Goal: Find specific page/section: Find specific page/section

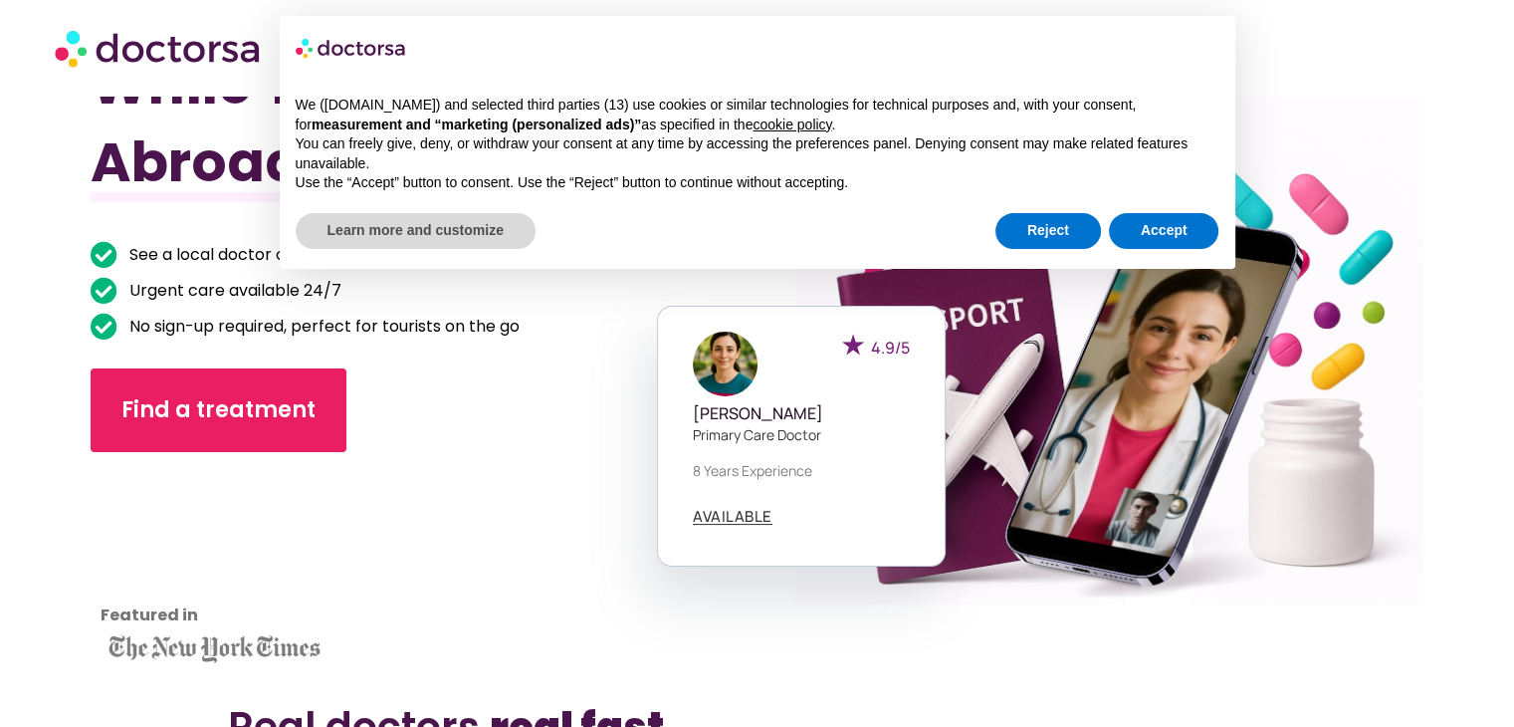
scroll to position [141, 0]
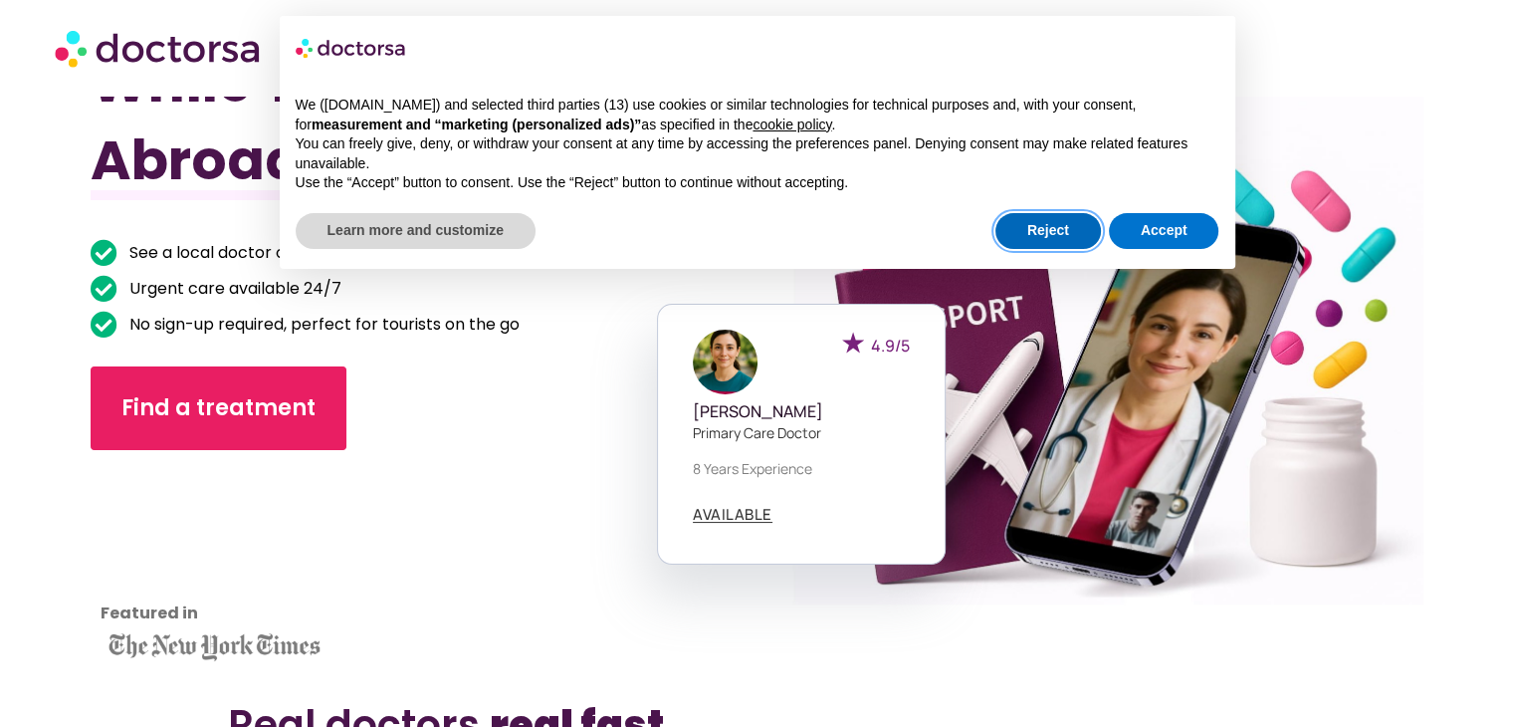
click at [1052, 236] on button "Reject" at bounding box center [1049, 231] width 106 height 36
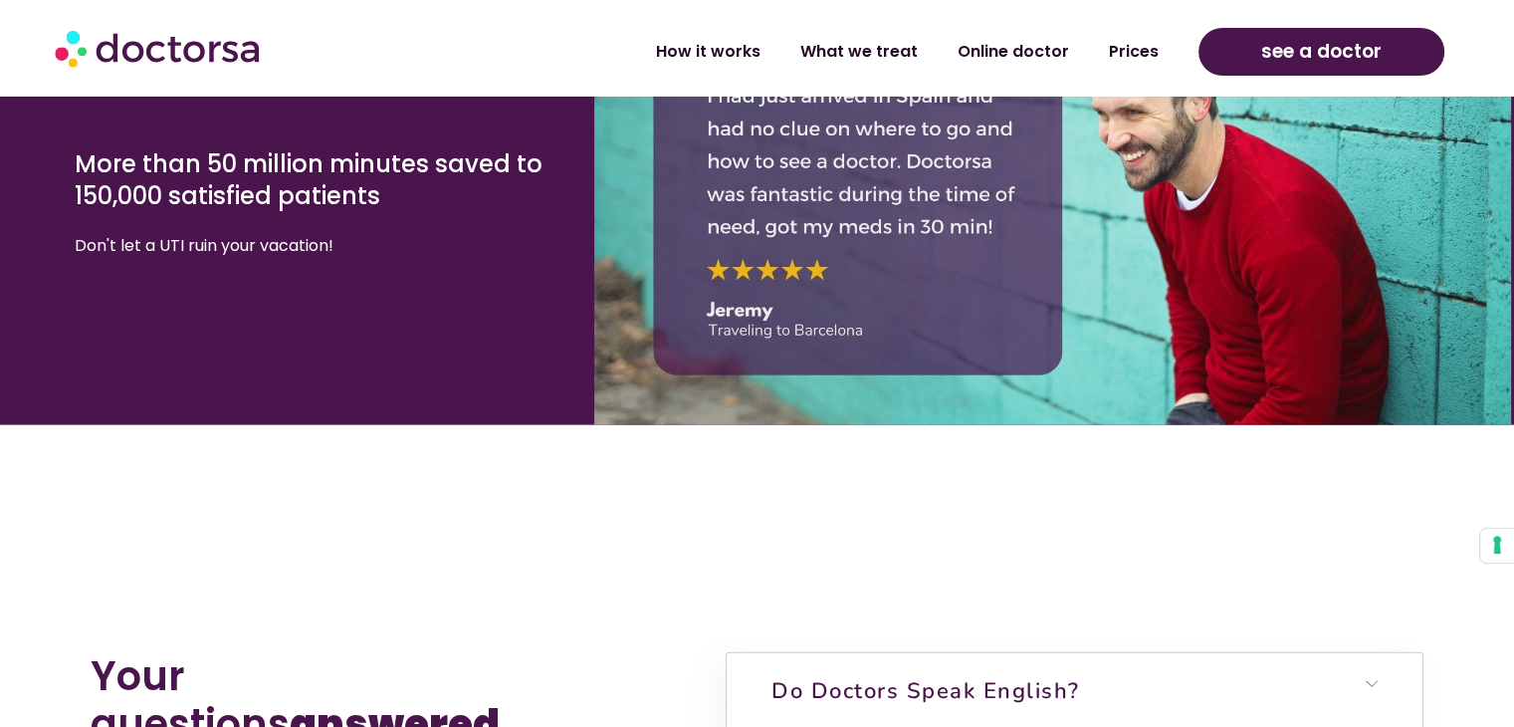
scroll to position [4084, 0]
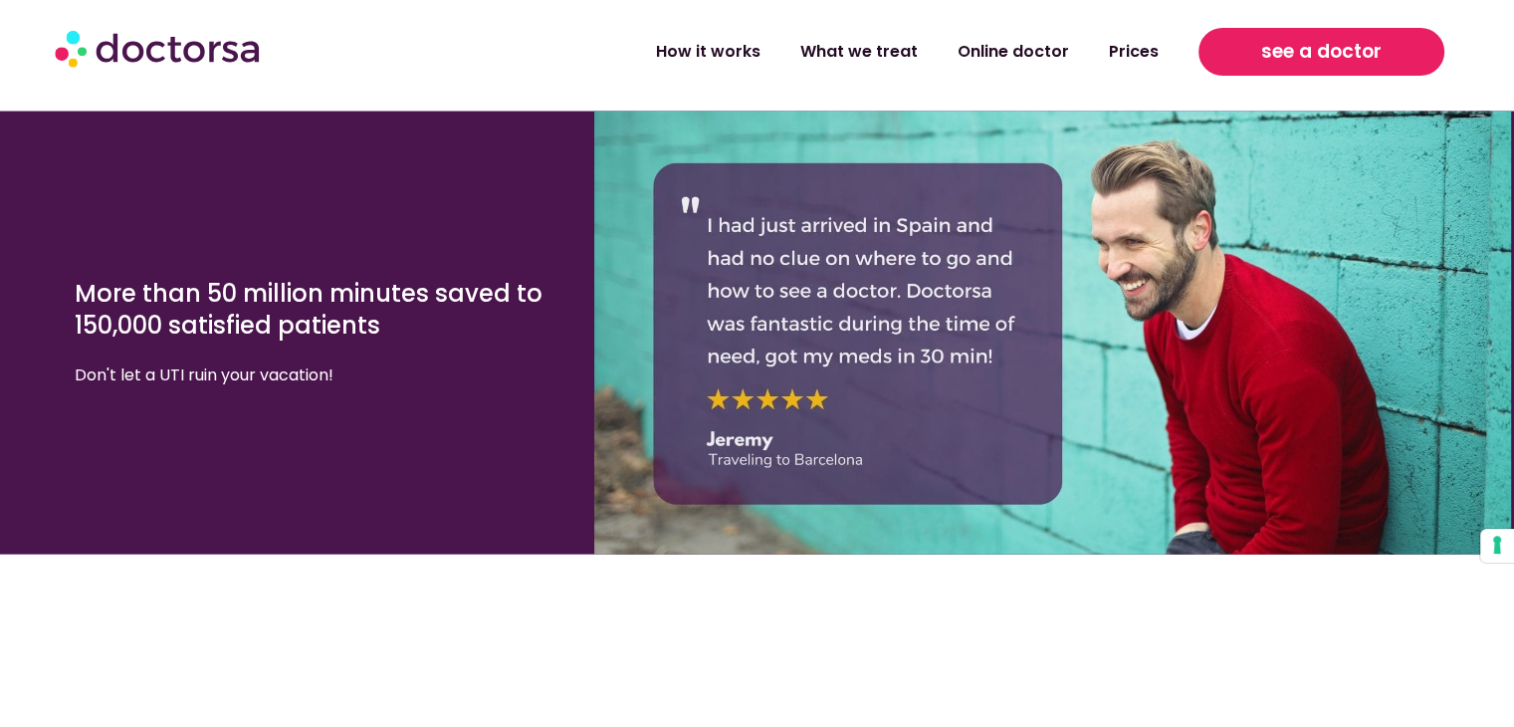
click at [1264, 69] on link "see a doctor" at bounding box center [1322, 52] width 246 height 48
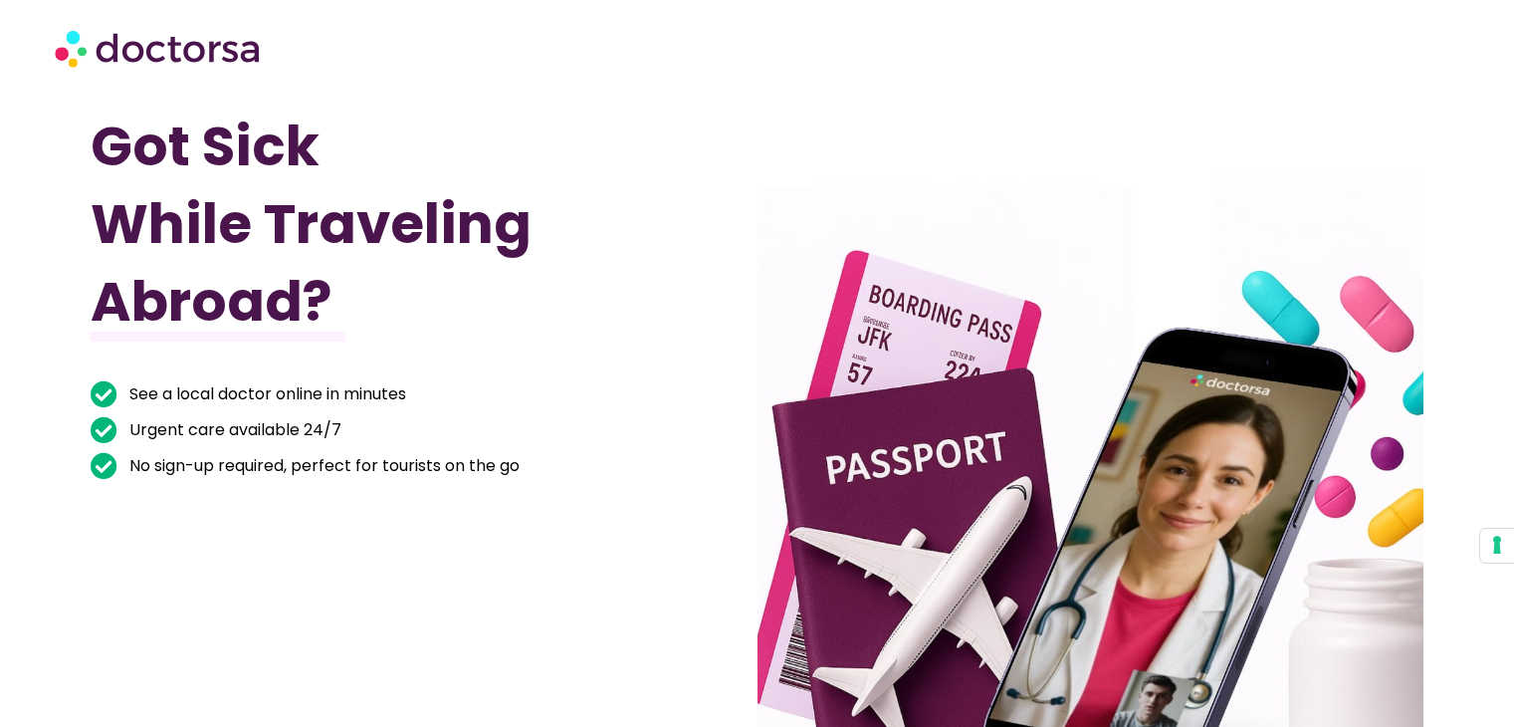
scroll to position [4084, 0]
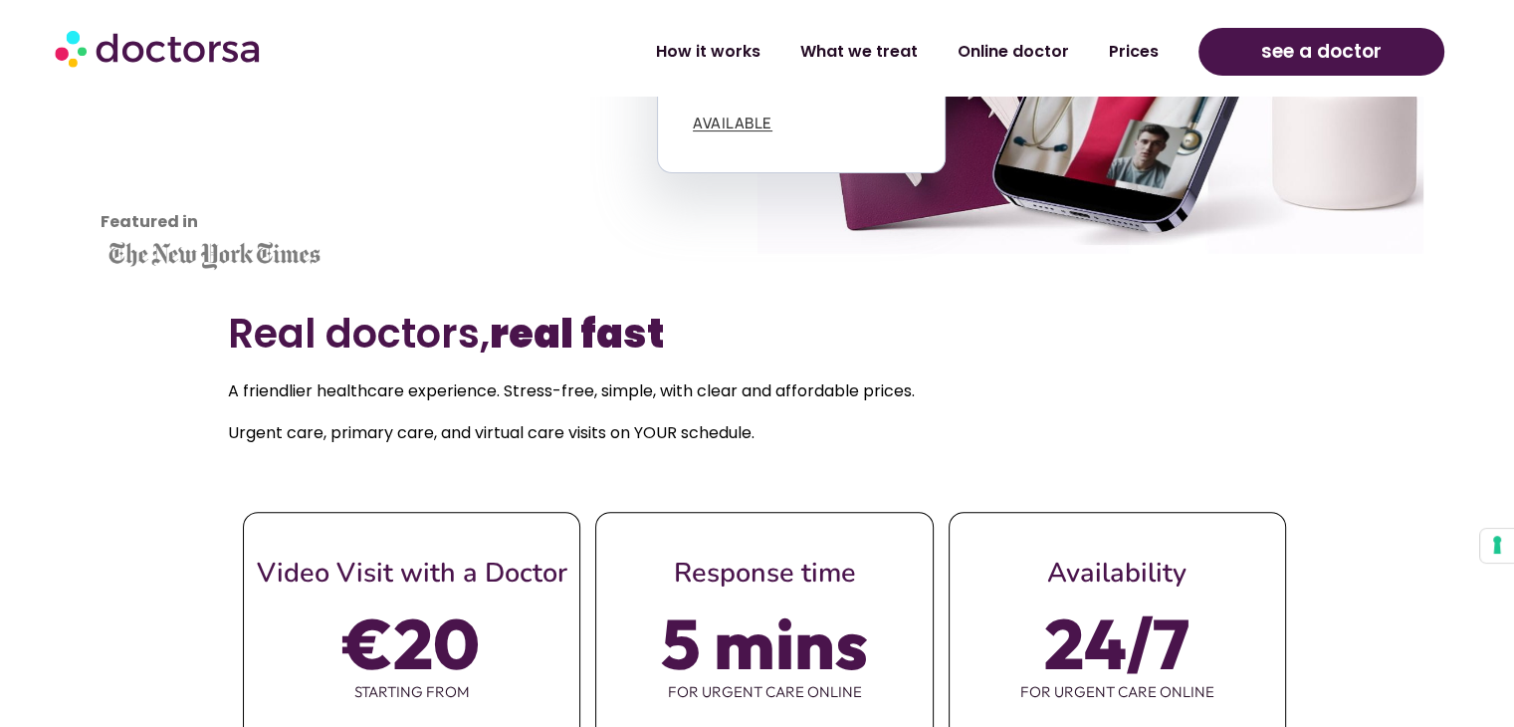
scroll to position [534, 0]
